Goal: Task Accomplishment & Management: Use online tool/utility

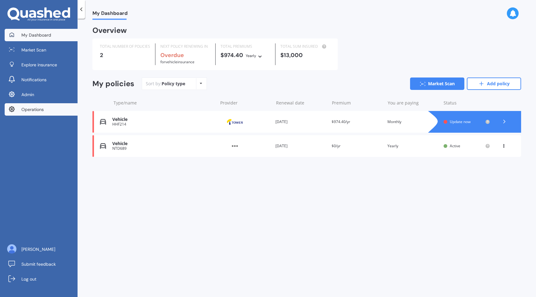
click at [46, 111] on link "Operations" at bounding box center [41, 109] width 73 height 12
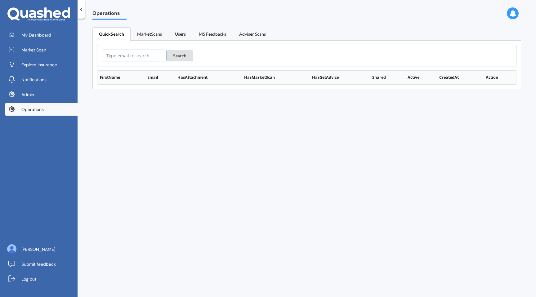
click at [131, 55] on input "text" at bounding box center [134, 56] width 65 height 12
paste input "[EMAIL_ADDRESS][DOMAIN_NAME]"
type input "[EMAIL_ADDRESS][DOMAIN_NAME]"
click at [177, 51] on button "Search" at bounding box center [180, 55] width 26 height 11
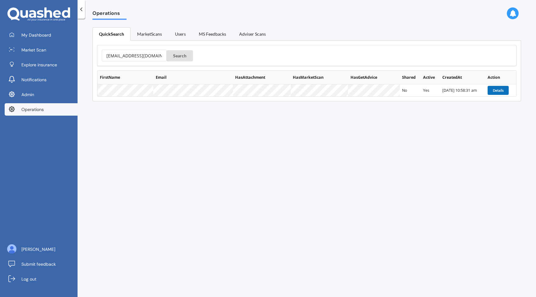
click at [501, 89] on button "Details" at bounding box center [498, 90] width 21 height 9
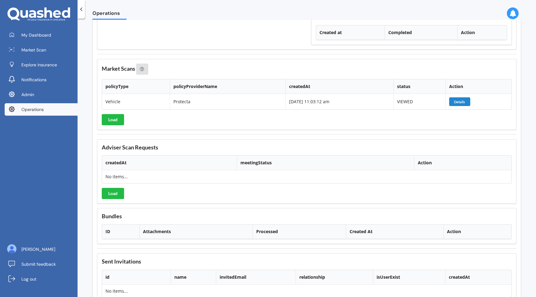
scroll to position [657, 0]
click at [460, 98] on button "Details" at bounding box center [459, 101] width 21 height 9
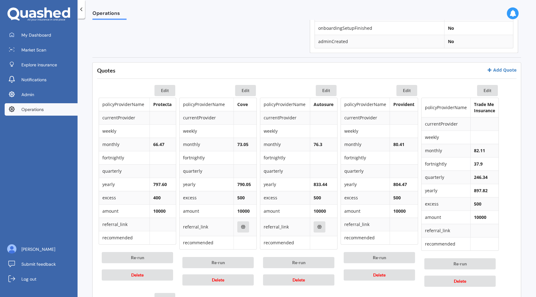
scroll to position [239, 0]
